Goal: Download file/media

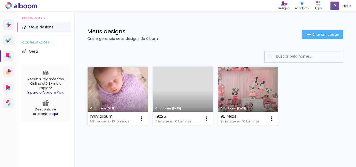
click at [231, 85] on link "Criado em 02/05/22" at bounding box center [248, 96] width 61 height 59
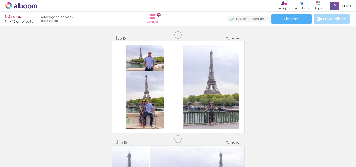
scroll to position [0, 711]
click at [287, 19] on span "Finalizar" at bounding box center [292, 19] width 14 height 4
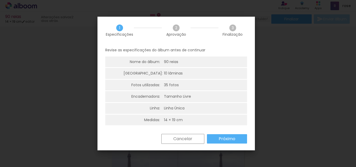
click at [0, 0] on slot "Próximo" at bounding box center [0, 0] width 0 height 0
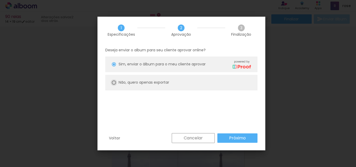
click at [115, 67] on div at bounding box center [114, 64] width 4 height 4
type paper-radio-button "on"
click at [0, 0] on slot "Próximo" at bounding box center [0, 0] width 0 height 0
type input "Alta, 300 DPI"
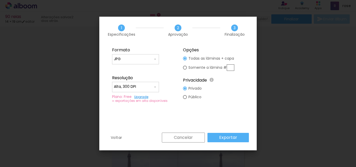
click at [133, 61] on input "JPG" at bounding box center [133, 59] width 39 height 5
click at [125, 70] on paper-item "PDF" at bounding box center [135, 69] width 47 height 10
type input "PDF"
click at [229, 134] on paper-button "Exportar" at bounding box center [228, 137] width 41 height 9
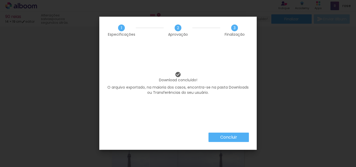
click at [0, 0] on slot "Concluir" at bounding box center [0, 0] width 0 height 0
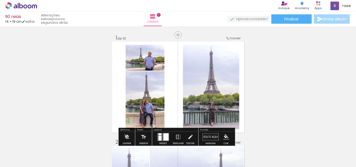
click at [27, 6] on icon at bounding box center [21, 5] width 32 height 7
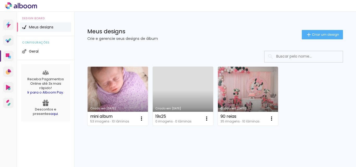
click at [123, 102] on link "Criado em 26/07/22" at bounding box center [118, 96] width 61 height 59
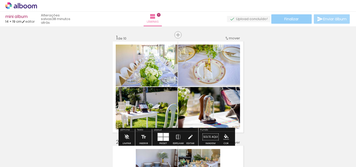
click at [297, 21] on span "Finalizar" at bounding box center [292, 19] width 14 height 4
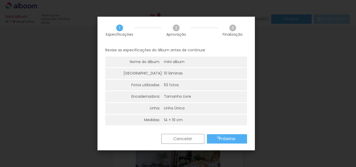
click at [219, 138] on paper-button "Próximo" at bounding box center [227, 138] width 40 height 9
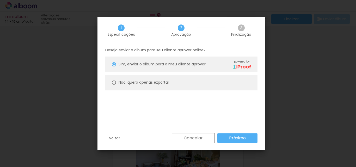
click at [112, 67] on div at bounding box center [114, 64] width 4 height 4
type paper-radio-button "on"
click at [0, 0] on slot "Próximo" at bounding box center [0, 0] width 0 height 0
type input "Alta, 300 DPI"
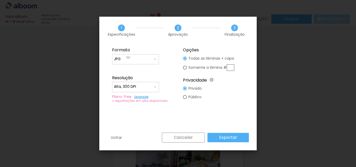
click at [128, 57] on input "JPG" at bounding box center [133, 59] width 39 height 5
click at [126, 65] on paper-item "PDF" at bounding box center [135, 69] width 47 height 10
type input "PDF"
click at [0, 0] on slot "Exportar" at bounding box center [0, 0] width 0 height 0
